Goal: Check status: Check status

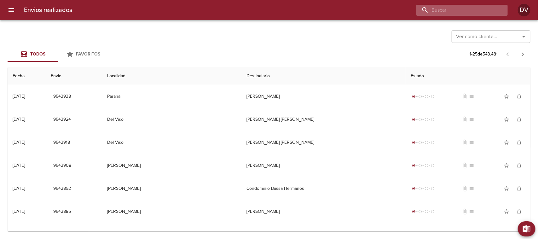
click at [467, 13] on input "buscar" at bounding box center [456, 10] width 81 height 11
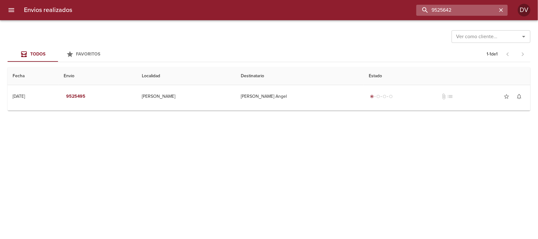
type input "9525642"
click at [472, 13] on input "9525642" at bounding box center [456, 10] width 81 height 11
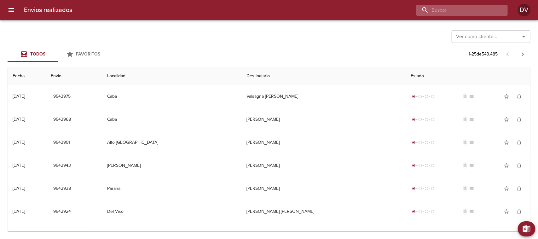
click at [476, 9] on input "buscar" at bounding box center [456, 10] width 81 height 11
type input "9525495"
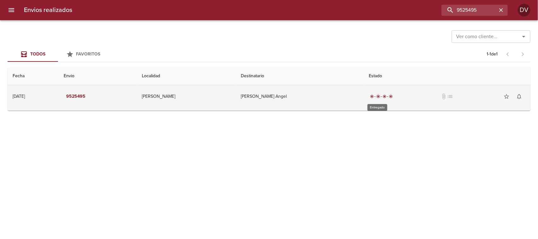
click at [376, 98] on span "radio_button_checked" at bounding box center [378, 96] width 4 height 4
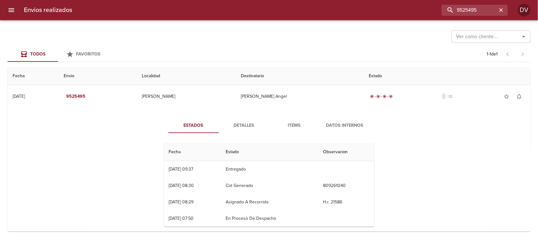
click at [242, 124] on span "Detalles" at bounding box center [243, 126] width 43 height 8
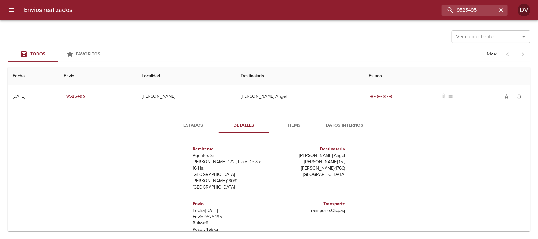
click at [292, 127] on span "Items" at bounding box center [294, 126] width 43 height 8
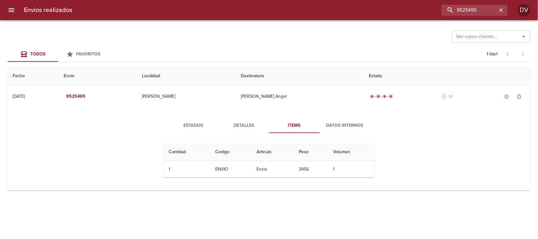
click at [336, 127] on span "Datos Internos" at bounding box center [344, 126] width 43 height 8
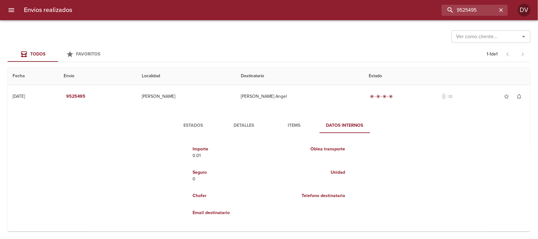
click at [197, 125] on span "Estados" at bounding box center [193, 126] width 43 height 8
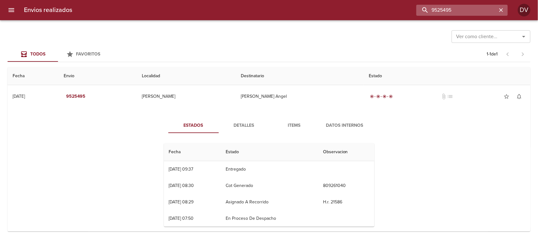
click at [479, 10] on input "9525495" at bounding box center [456, 10] width 81 height 11
